Goal: Communication & Community: Connect with others

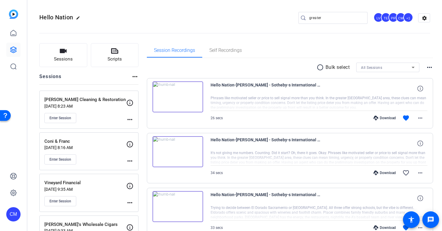
click at [318, 16] on input "greater" at bounding box center [336, 17] width 54 height 7
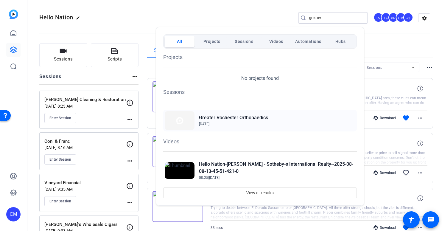
click at [226, 117] on h2 "Greater Rochester Orthopaedics" at bounding box center [233, 117] width 69 height 7
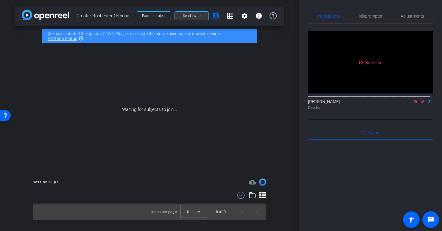
click at [198, 16] on span "Send invite" at bounding box center [192, 15] width 18 height 5
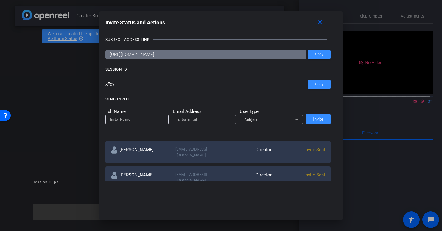
drag, startPoint x: 118, startPoint y: 84, endPoint x: 99, endPoint y: 84, distance: 19.4
click at [100, 84] on div "Invite Status and Actions close SUBJECT ACCESS LINK https://capture.openreel.co…" at bounding box center [222, 99] width 244 height 176
